Goal: Task Accomplishment & Management: Manage account settings

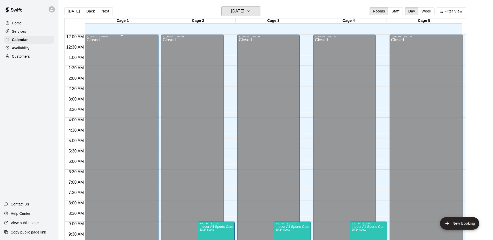
scroll to position [272, 0]
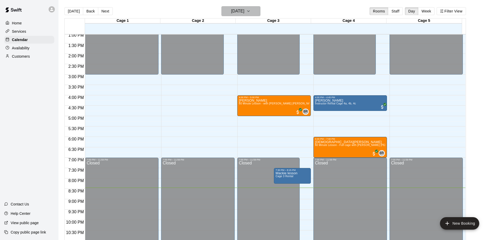
click at [250, 9] on icon "button" at bounding box center [248, 11] width 4 height 6
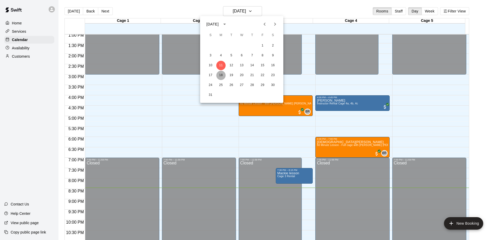
click at [220, 76] on button "18" at bounding box center [220, 75] width 9 height 9
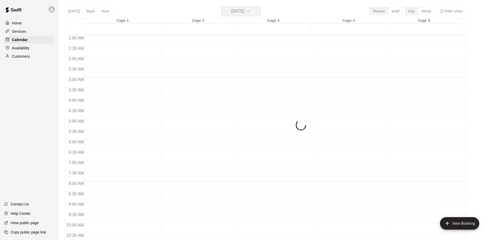
scroll to position [12, 0]
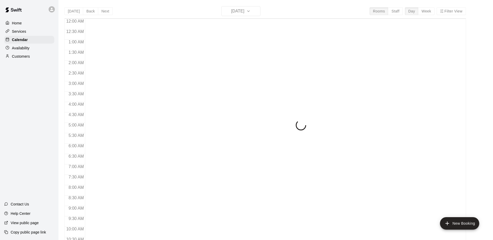
scroll to position [272, 0]
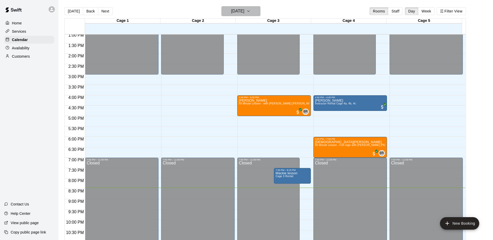
click at [250, 12] on icon "button" at bounding box center [248, 11] width 4 height 6
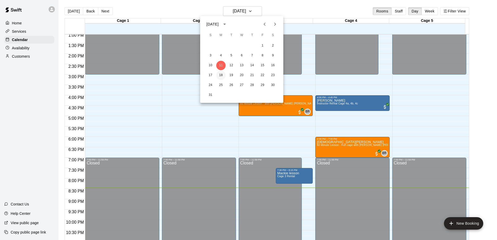
click at [222, 76] on button "18" at bounding box center [220, 75] width 9 height 9
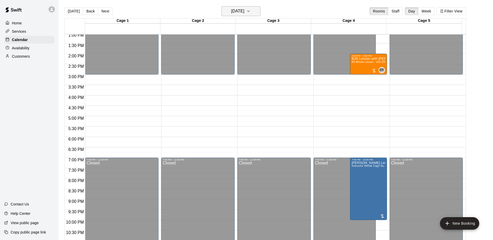
click at [250, 12] on icon "button" at bounding box center [248, 11] width 4 height 6
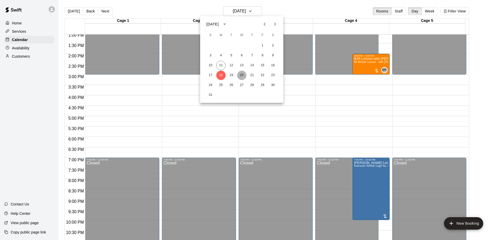
click at [240, 77] on button "20" at bounding box center [241, 75] width 9 height 9
